Goal: Navigation & Orientation: Find specific page/section

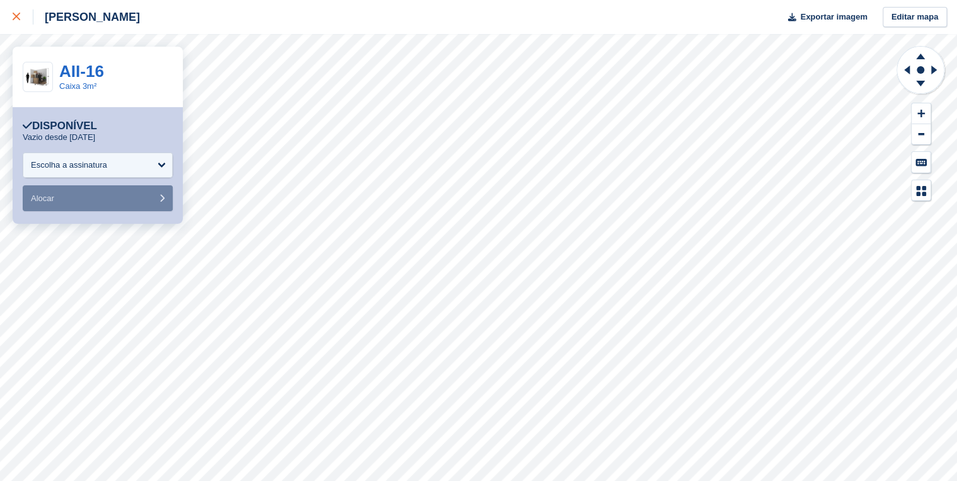
click at [16, 16] on icon at bounding box center [17, 17] width 8 height 8
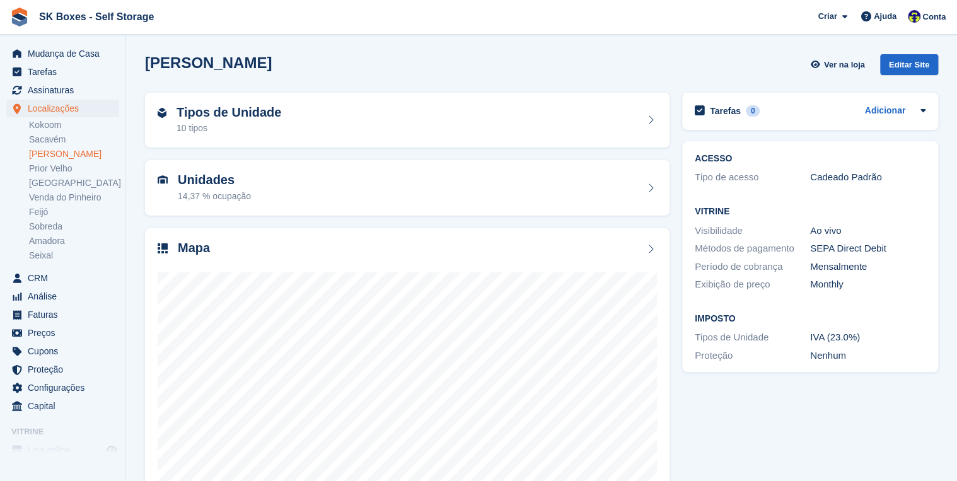
click at [79, 189] on li "[GEOGRAPHIC_DATA]" at bounding box center [77, 183] width 96 height 13
click at [80, 194] on link "Venda do Pinheiro" at bounding box center [74, 198] width 90 height 12
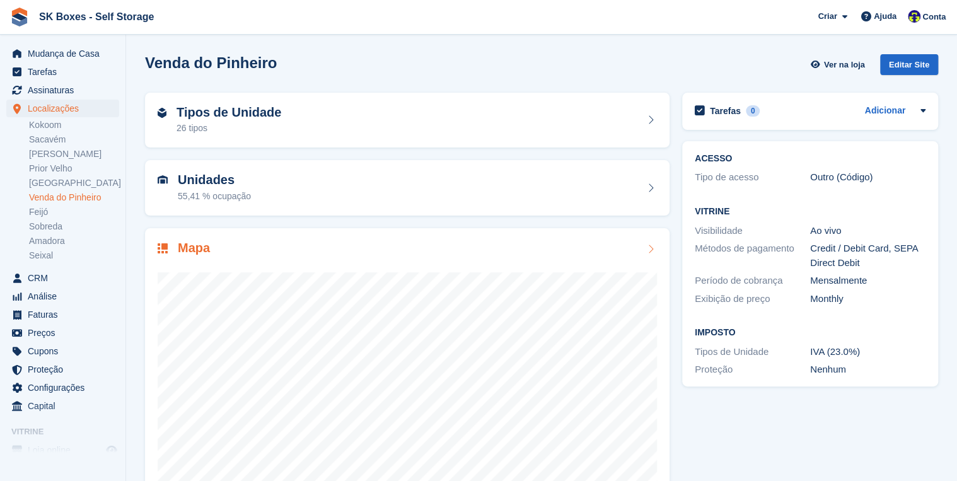
click at [310, 265] on div at bounding box center [407, 383] width 499 height 252
